Goal: Task Accomplishment & Management: Manage account settings

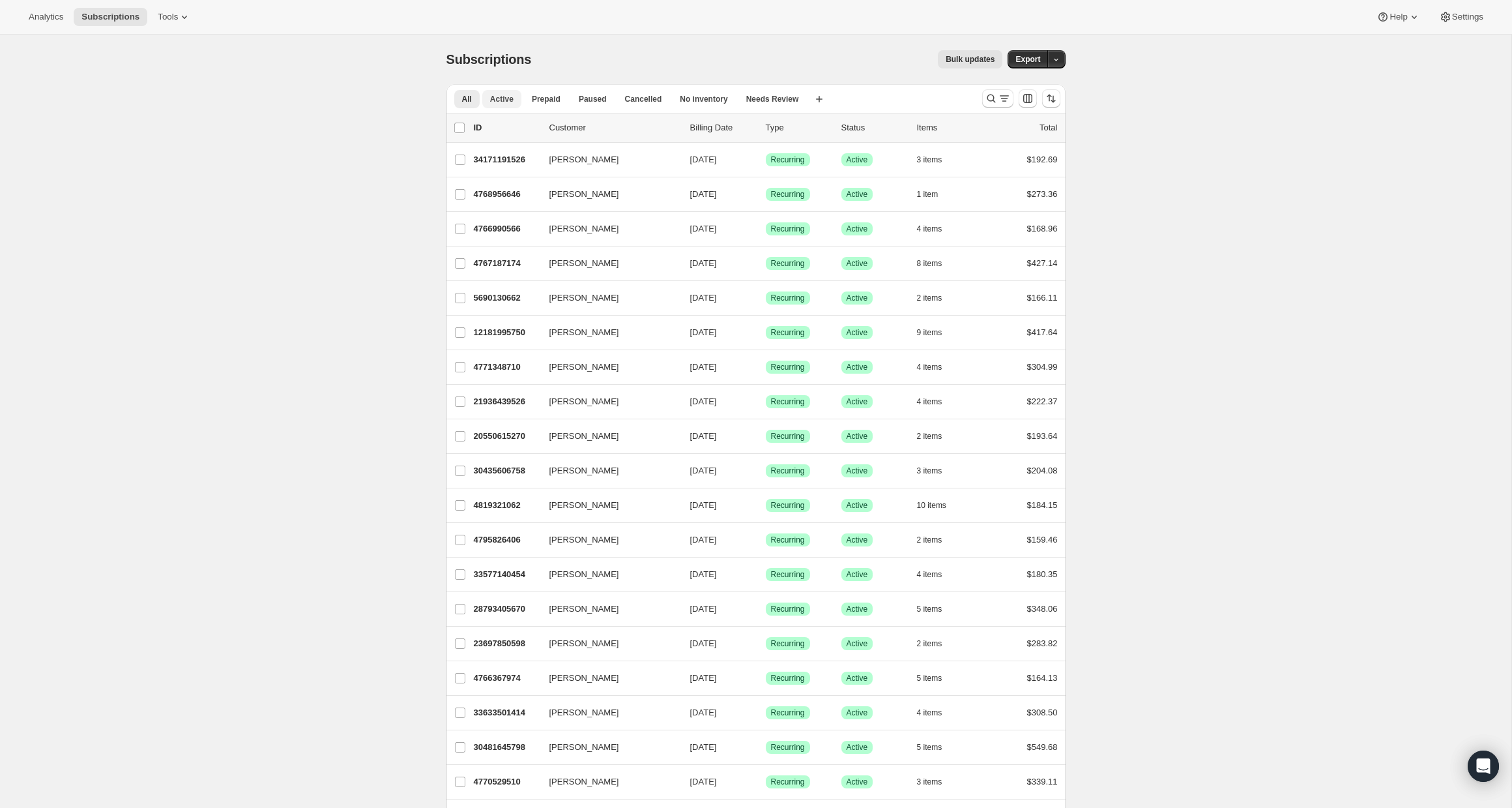
click at [503, 99] on span "Active" at bounding box center [502, 99] width 23 height 10
click at [999, 95] on icon "Search and filter results" at bounding box center [1004, 99] width 13 height 13
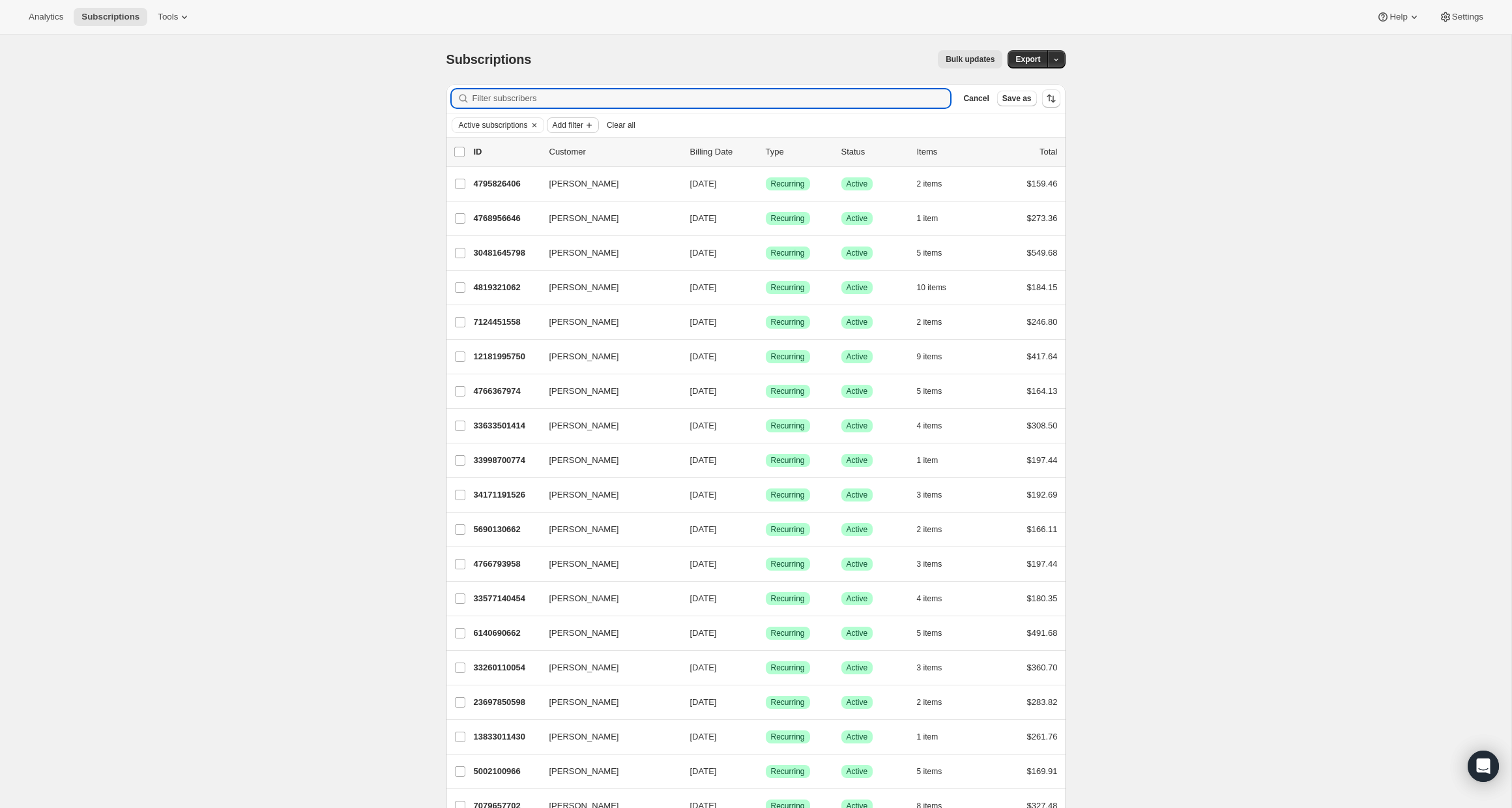
click at [574, 126] on span "Add filter" at bounding box center [568, 125] width 30 height 10
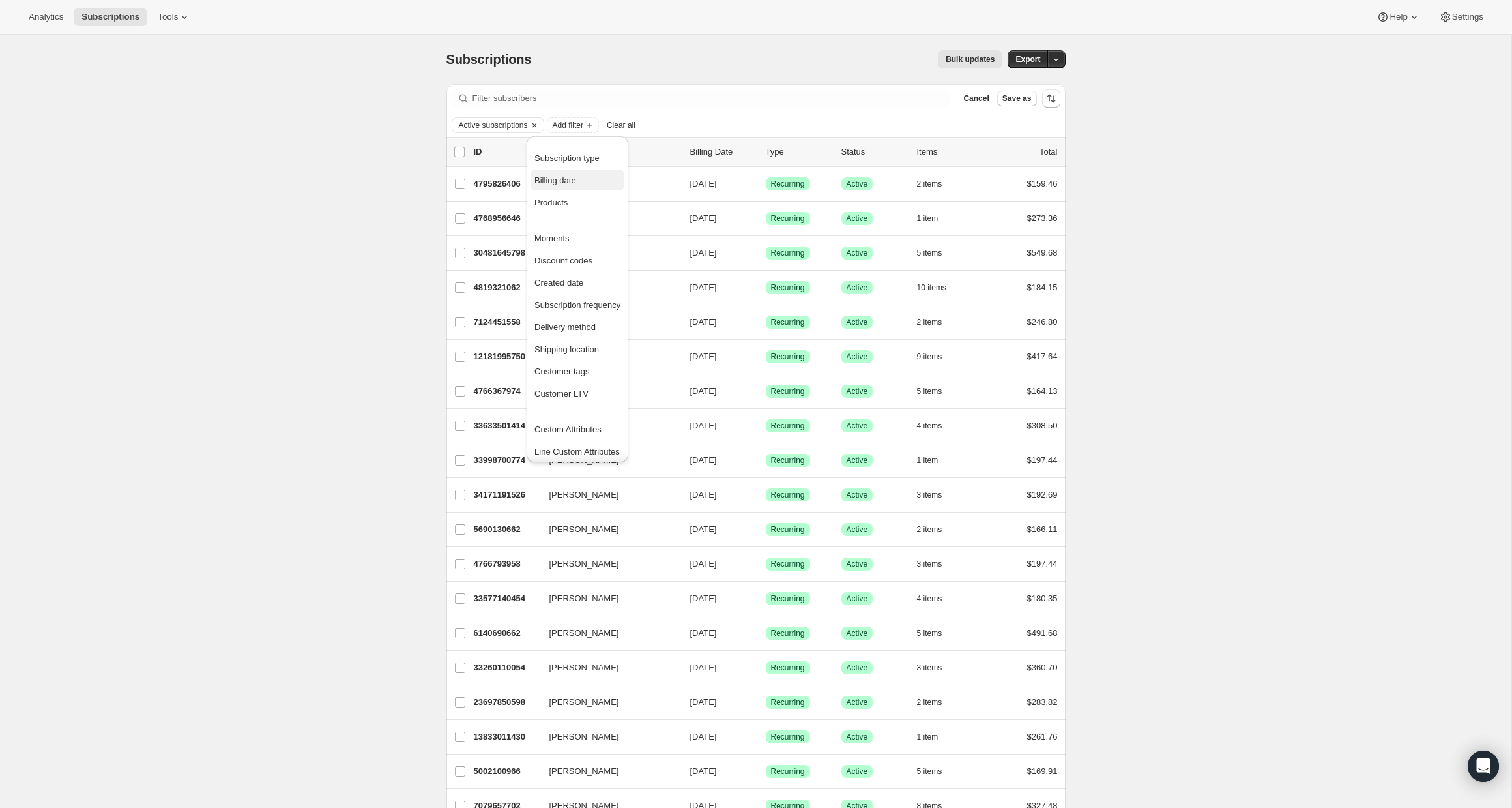
click at [576, 176] on span "Billing date" at bounding box center [555, 180] width 42 height 10
click at [591, 172] on span "Next 7 days" at bounding box center [600, 171] width 45 height 10
click at [562, 167] on input "Next 7 days" at bounding box center [562, 166] width 1 height 1
radio input "true"
click at [640, 261] on span "Apply" at bounding box center [639, 260] width 22 height 13
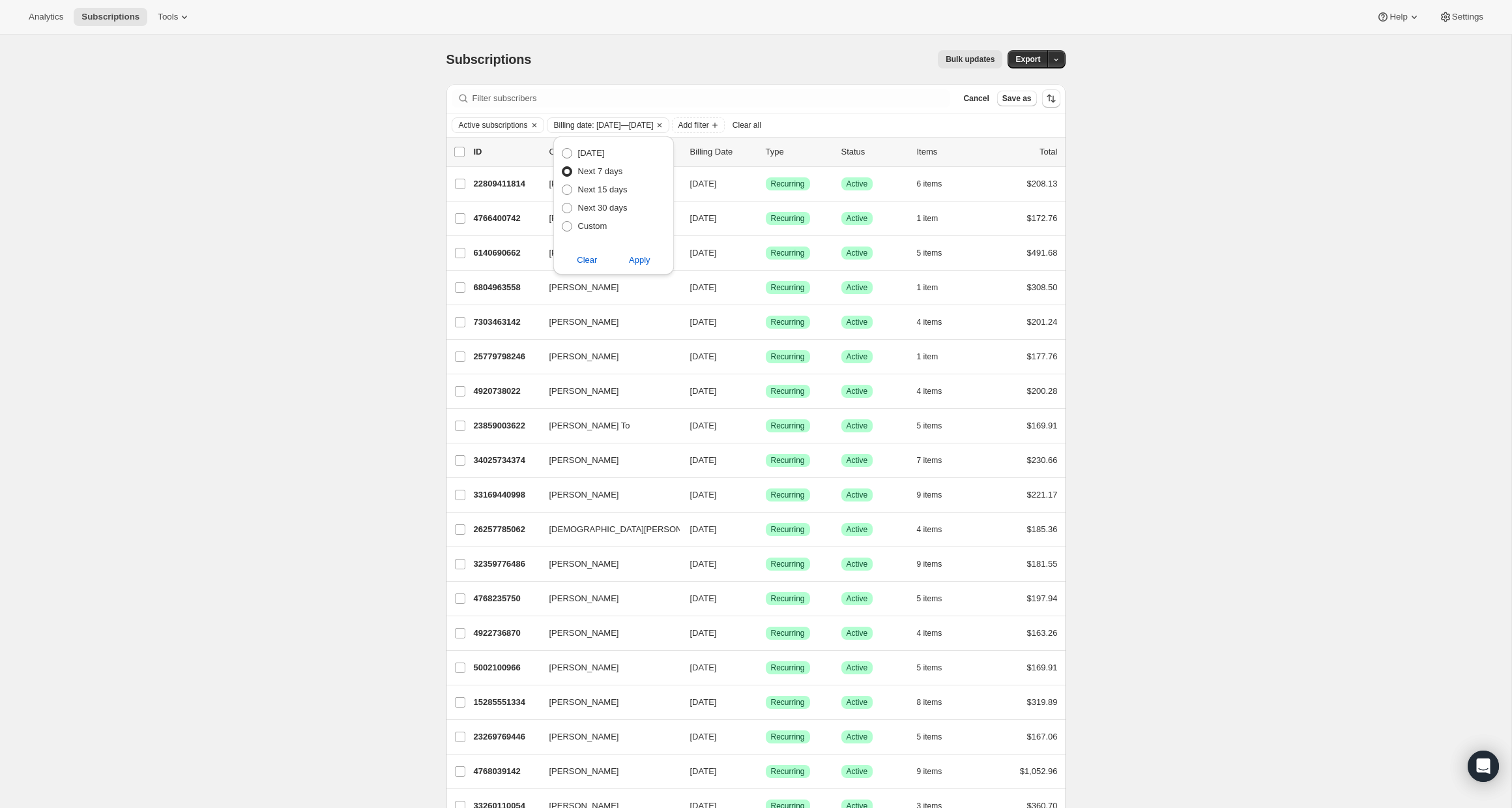
click at [634, 125] on span "Billing date: [DATE]—[DATE]" at bounding box center [603, 125] width 99 height 10
click at [587, 225] on span "Custom" at bounding box center [592, 226] width 30 height 10
click at [562, 222] on input "Custom" at bounding box center [562, 221] width 1 height 1
radio input "true"
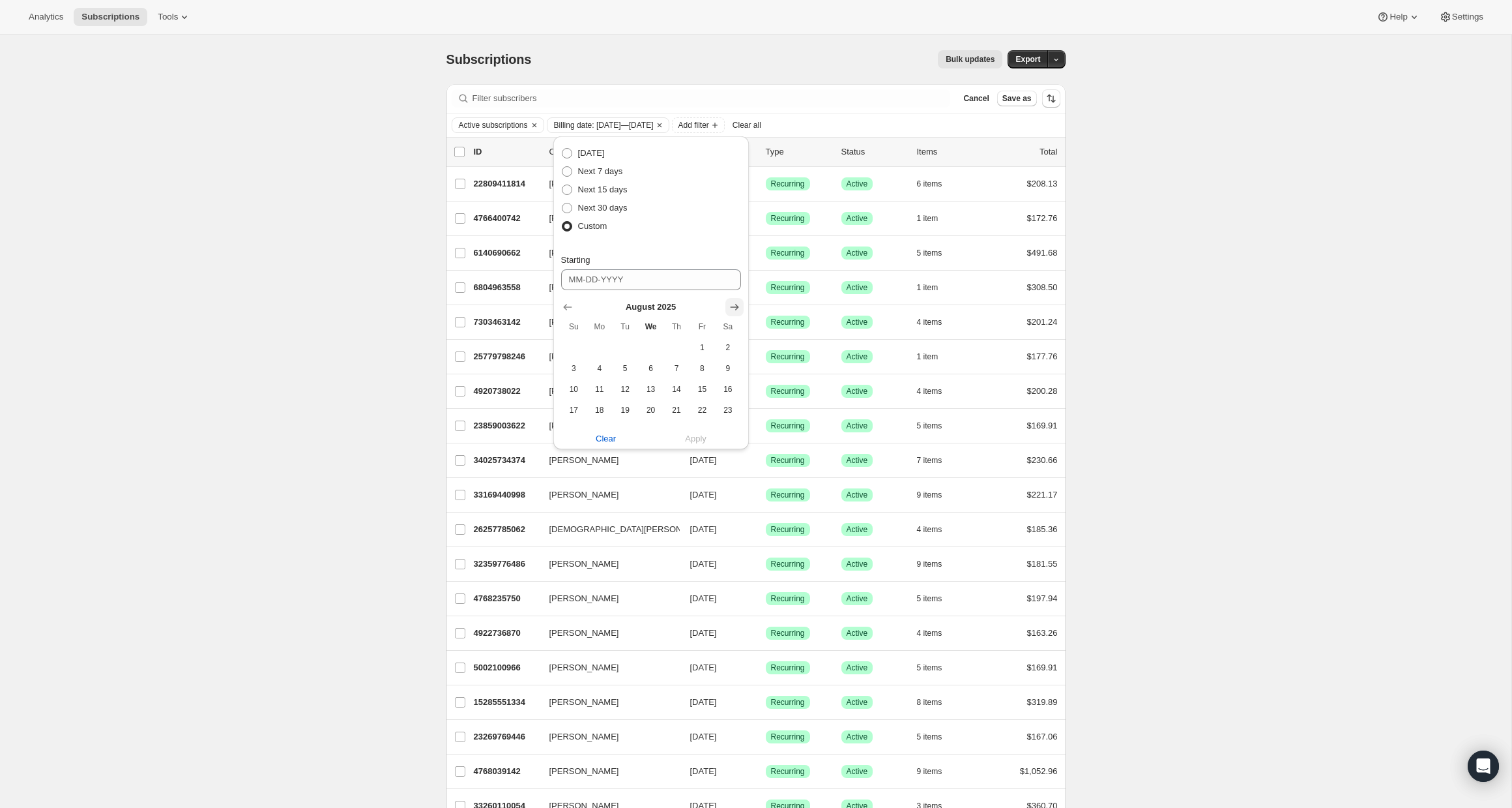
click at [736, 306] on icon "Show next month, September 2025" at bounding box center [734, 307] width 9 height 6
click at [649, 347] on span "3" at bounding box center [651, 347] width 15 height 10
click at [645, 364] on span "10" at bounding box center [651, 368] width 15 height 10
click at [647, 344] on span "3" at bounding box center [651, 347] width 15 height 10
type input "[DATE]"
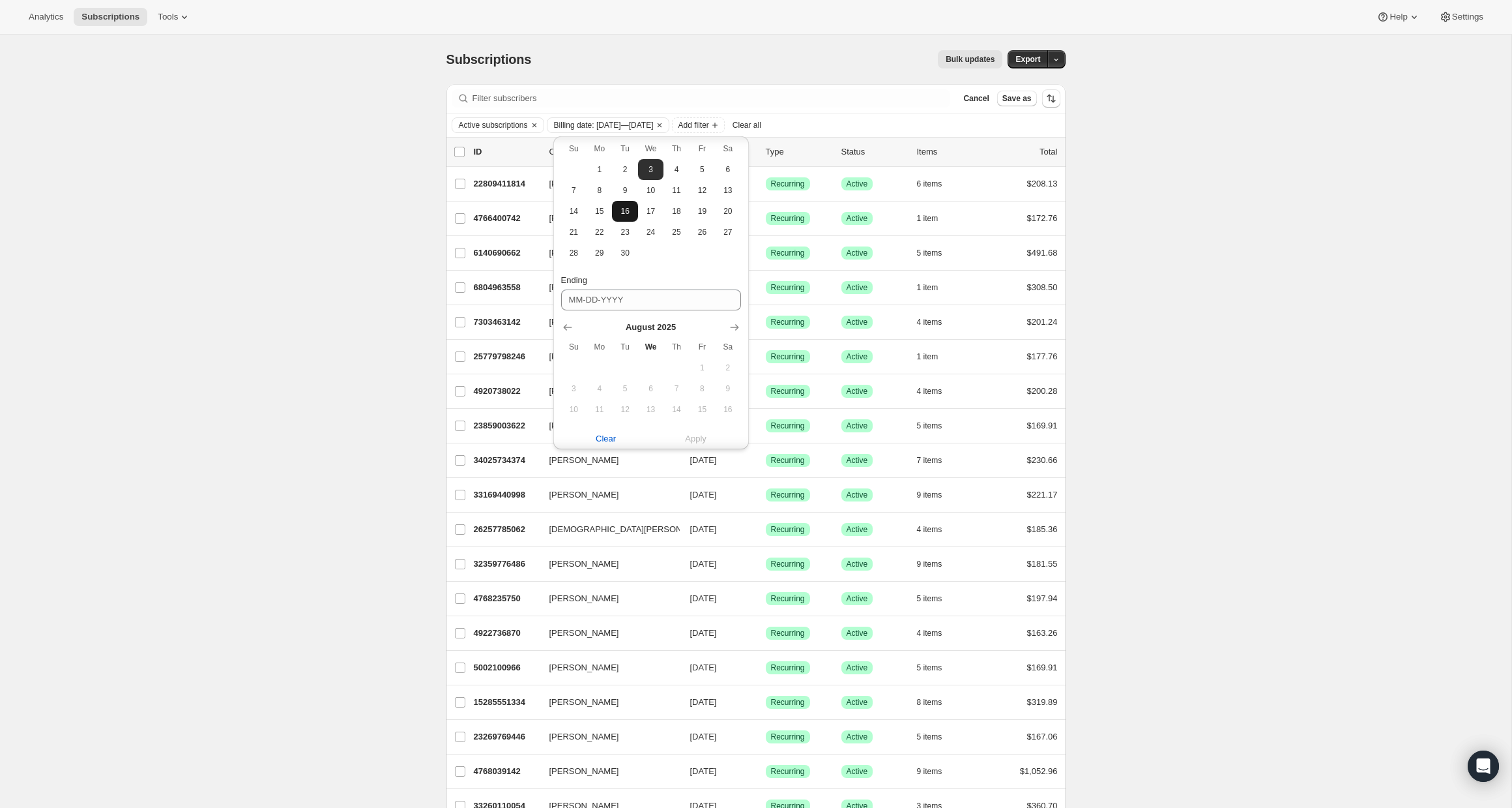
scroll to position [190, 0]
click at [729, 313] on icon "Show next month, September 2025" at bounding box center [734, 315] width 13 height 13
click at [651, 376] on span "10" at bounding box center [651, 377] width 15 height 10
type input "[DATE]"
click at [691, 434] on span "Apply" at bounding box center [696, 438] width 22 height 13
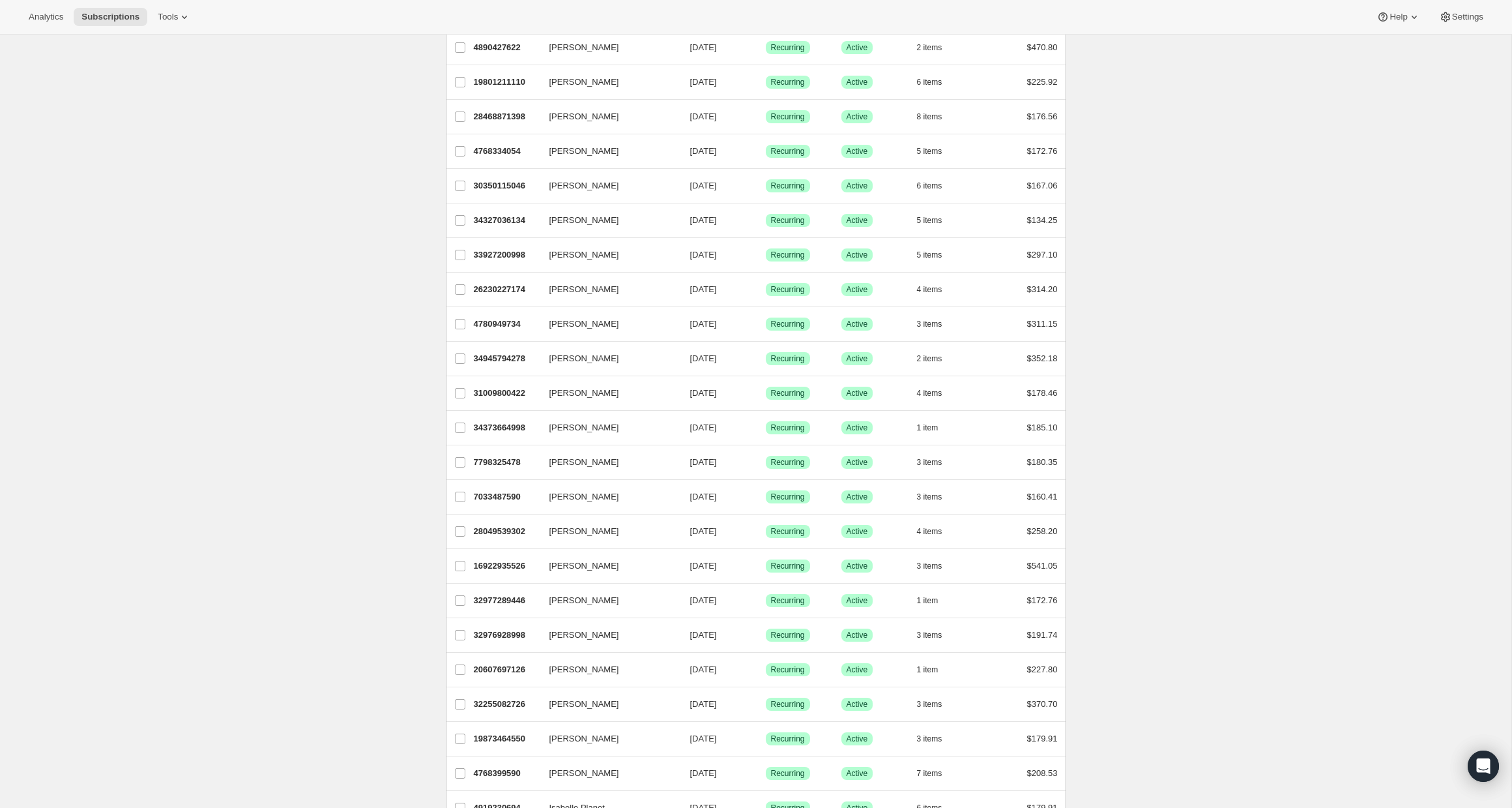
scroll to position [0, 0]
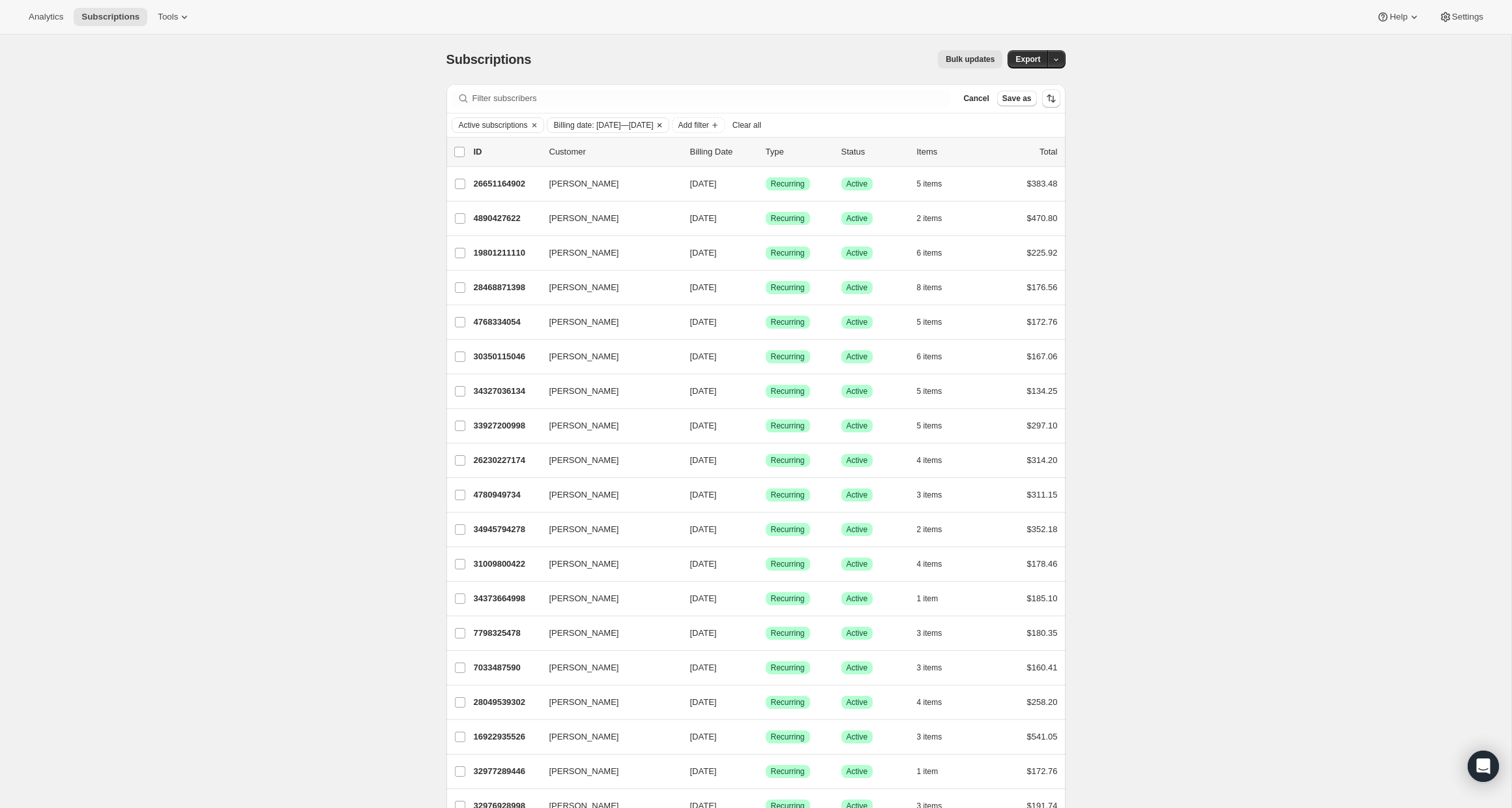
click at [609, 125] on span "Billing date: [DATE]—[DATE]" at bounding box center [603, 125] width 99 height 10
